Goal: Task Accomplishment & Management: Complete application form

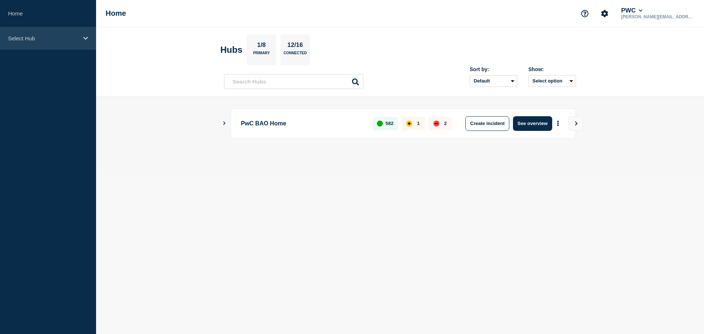
click at [85, 36] on icon at bounding box center [85, 38] width 5 height 5
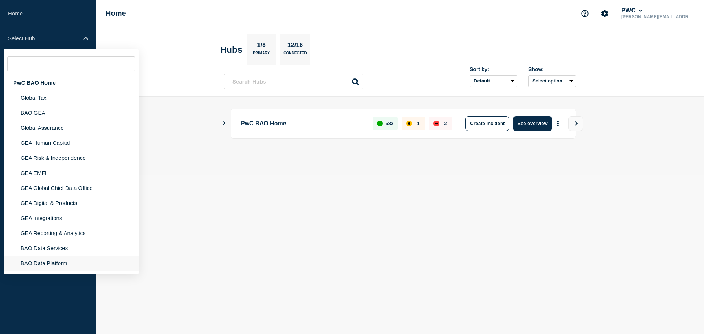
click at [47, 261] on li "BAO Data Platform" at bounding box center [71, 262] width 135 height 15
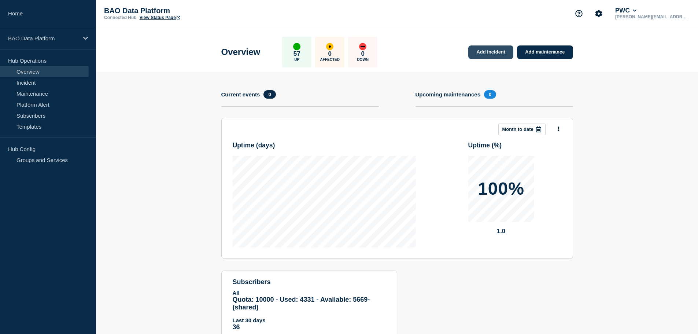
click at [497, 51] on link "Add incident" at bounding box center [490, 52] width 45 height 14
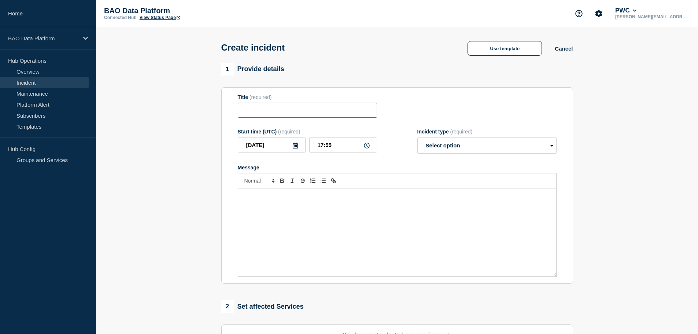
click at [256, 112] on input "Title" at bounding box center [307, 110] width 139 height 15
type input "W"
type input "Service Impact: Workbench Americas"
click at [257, 199] on p "Message" at bounding box center [397, 196] width 307 height 7
click at [461, 150] on select "Select option Investigating Identified Monitoring" at bounding box center [486, 145] width 139 height 16
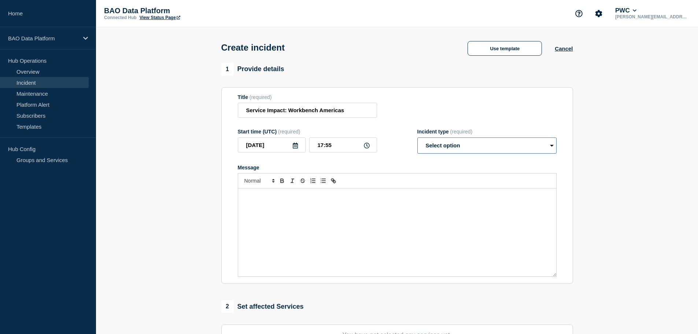
select select "investigating"
click at [417, 139] on select "Select option Investigating Identified Monitoring" at bounding box center [486, 145] width 139 height 16
click at [308, 199] on p "Message" at bounding box center [397, 196] width 307 height 7
click at [351, 112] on input "Service Impact: Workbench Americas" at bounding box center [307, 110] width 139 height 15
type input "Service Impact: Workbench [GEOGRAPHIC_DATA] Only"
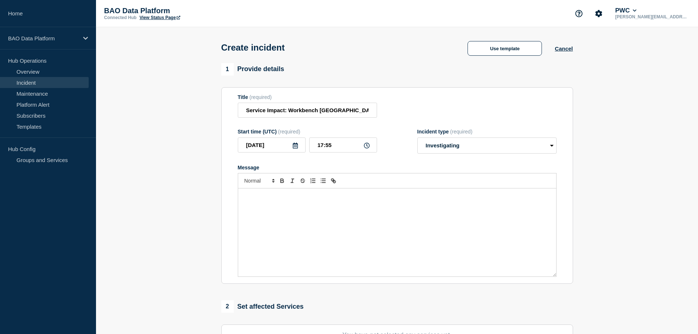
click at [256, 197] on p "Message" at bounding box center [397, 196] width 307 height 7
click at [260, 199] on p "Message" at bounding box center [397, 196] width 307 height 7
click at [296, 225] on p "Service Provisioning for new users are failing for all" at bounding box center [397, 223] width 307 height 7
click at [295, 223] on p "Service Provisioning for all new users are failing for all" at bounding box center [397, 223] width 307 height 7
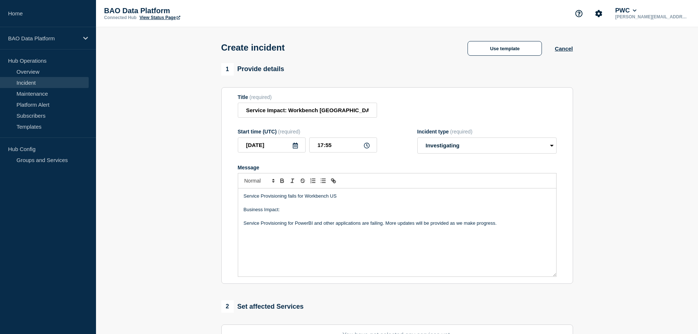
click at [304, 225] on p "Service Provisioning for PowerBI and other applications are failing. More updat…" at bounding box center [397, 223] width 307 height 7
click at [305, 225] on p "Service Provisioning for PowerBI and other applications are failing. More updat…" at bounding box center [397, 223] width 307 height 7
click at [288, 217] on p "Message" at bounding box center [397, 216] width 307 height 7
drag, startPoint x: 243, startPoint y: 218, endPoint x: 501, endPoint y: 222, distance: 258.0
click at [501, 222] on div "Service Provisioning fails for Workbench US Business Impact: Service Provisioni…" at bounding box center [397, 232] width 318 height 88
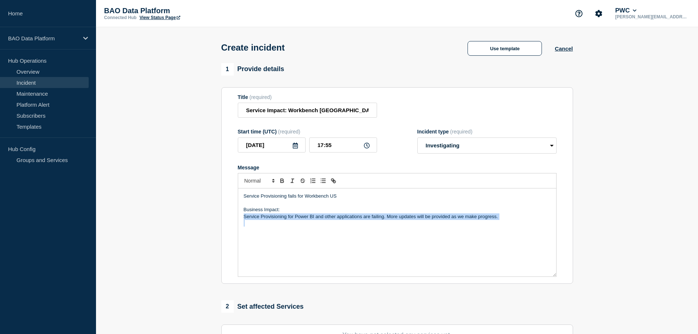
copy p "Service Provisioning for Power BI and other applications are failing. More upda…"
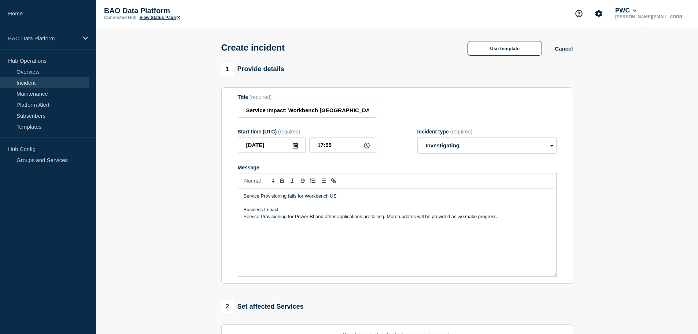
click at [343, 197] on p "Service Provisioning fails for Workbench US" at bounding box center [397, 196] width 307 height 7
click at [325, 217] on p "Service Provisioning for Power BI and other applications are failing. More upda…" at bounding box center [397, 216] width 307 height 7
click at [498, 218] on p "Service Provisioning for Power BI and other applications are failing. More upda…" at bounding box center [397, 216] width 307 height 7
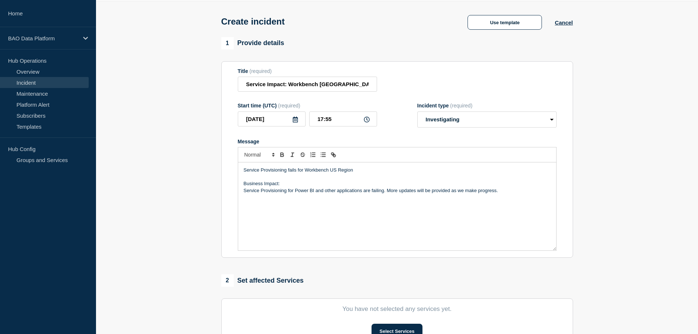
scroll to position [110, 0]
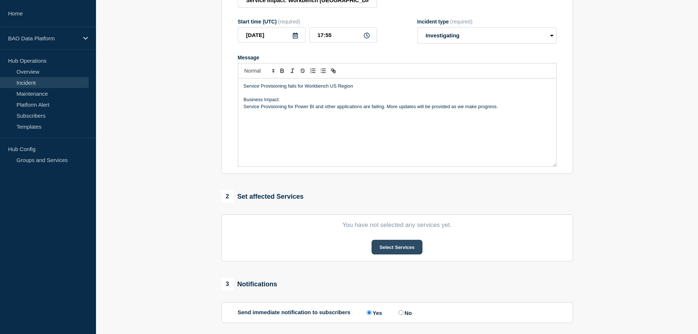
click at [391, 247] on button "Select Services" at bounding box center [397, 247] width 51 height 15
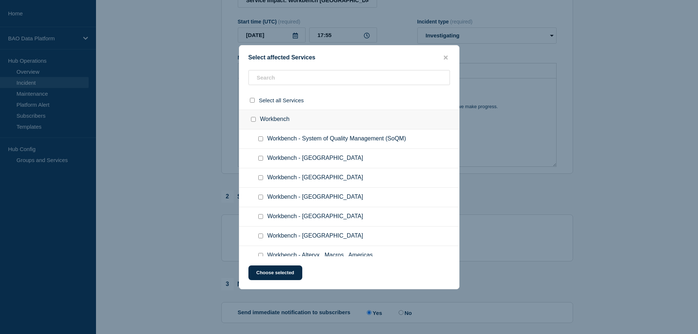
click at [261, 195] on input "Workbench - Americas checkbox" at bounding box center [260, 197] width 5 height 5
checkbox input "true"
click at [282, 272] on button "Choose selected" at bounding box center [275, 272] width 54 height 15
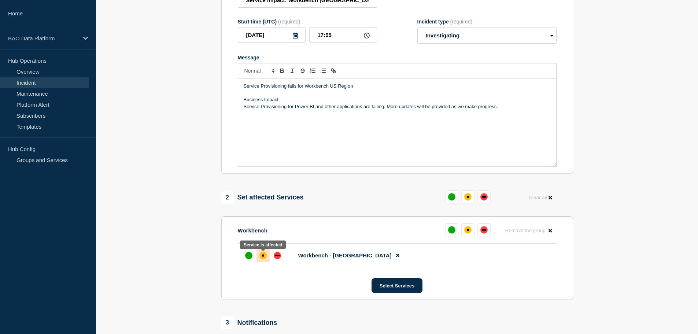
click at [265, 256] on div "affected" at bounding box center [262, 255] width 7 height 7
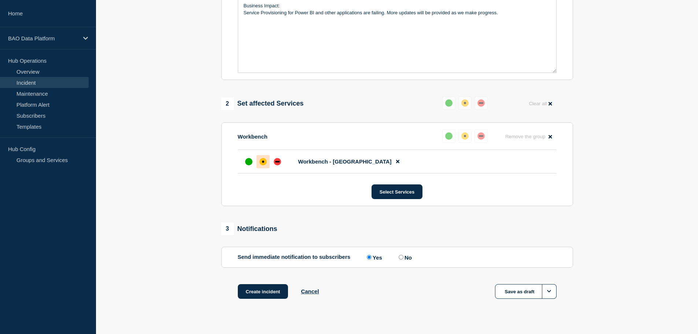
scroll to position [218, 0]
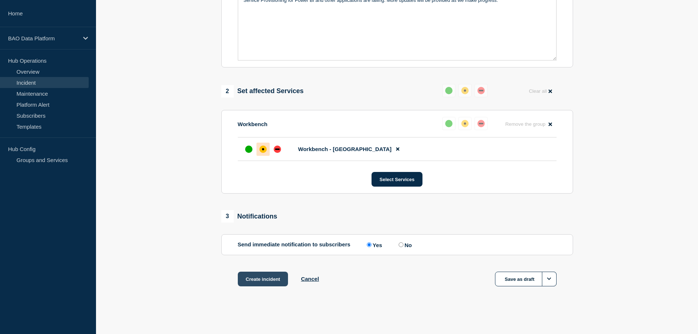
click at [262, 280] on button "Create incident" at bounding box center [263, 279] width 51 height 15
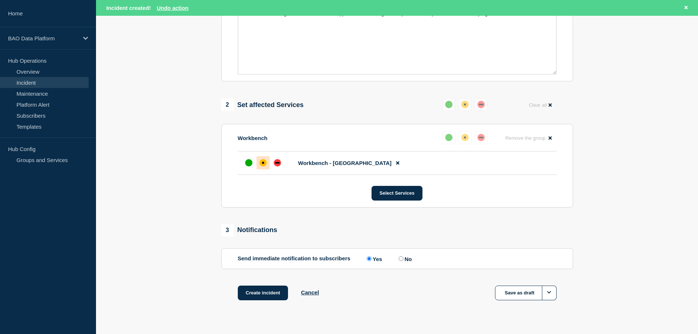
scroll to position [233, 0]
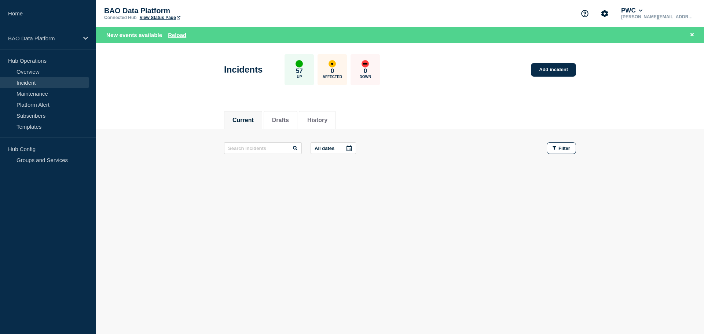
click at [160, 18] on link "View Status Page" at bounding box center [160, 17] width 41 height 5
